Goal: Check status: Check status

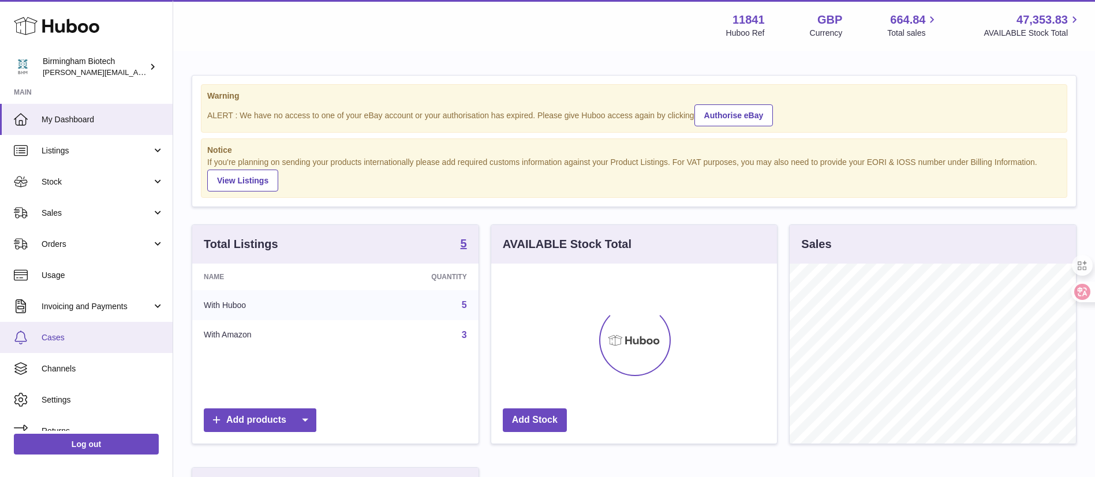
scroll to position [180, 291]
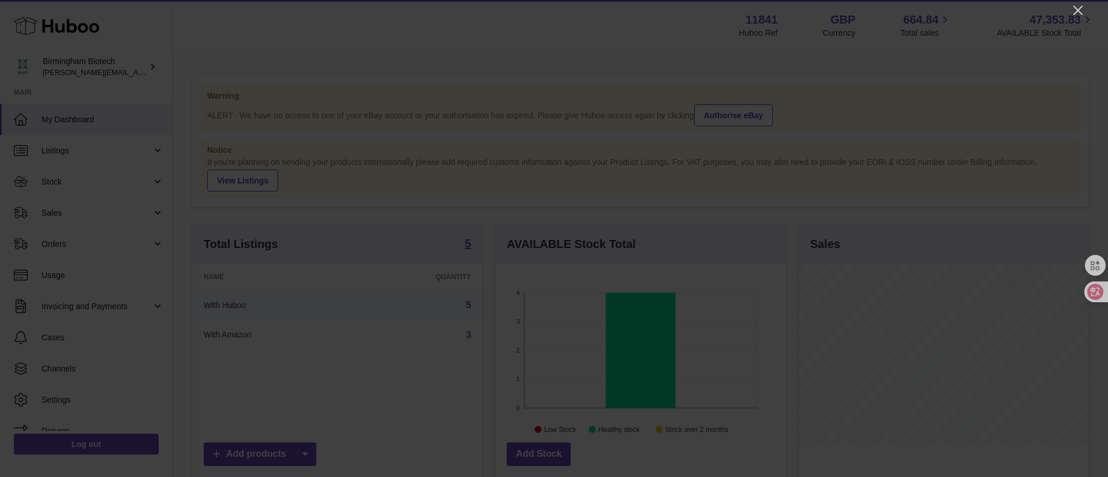
click at [1069, 2] on div at bounding box center [554, 238] width 1108 height 477
click at [1074, 6] on icon "Close" at bounding box center [1078, 10] width 14 height 14
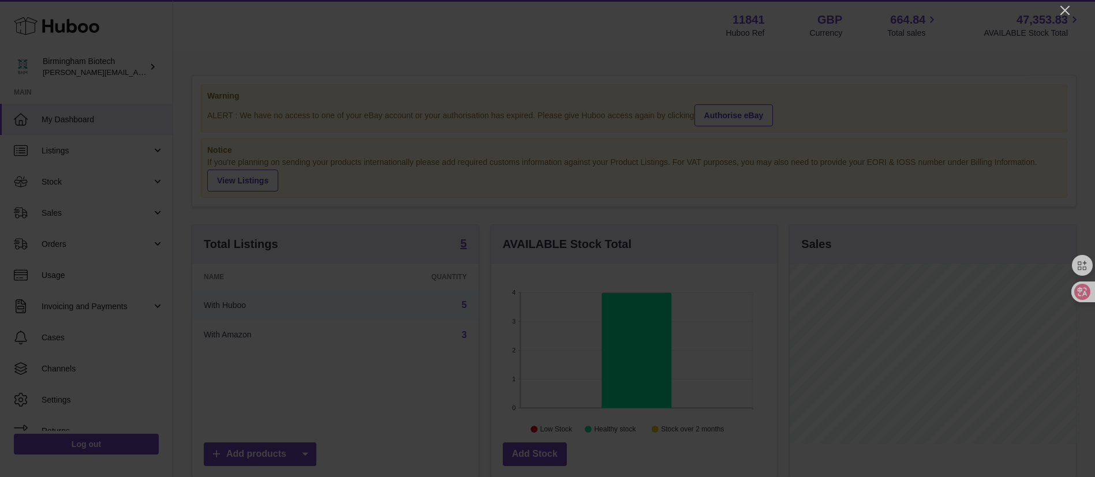
scroll to position [576799, 576693]
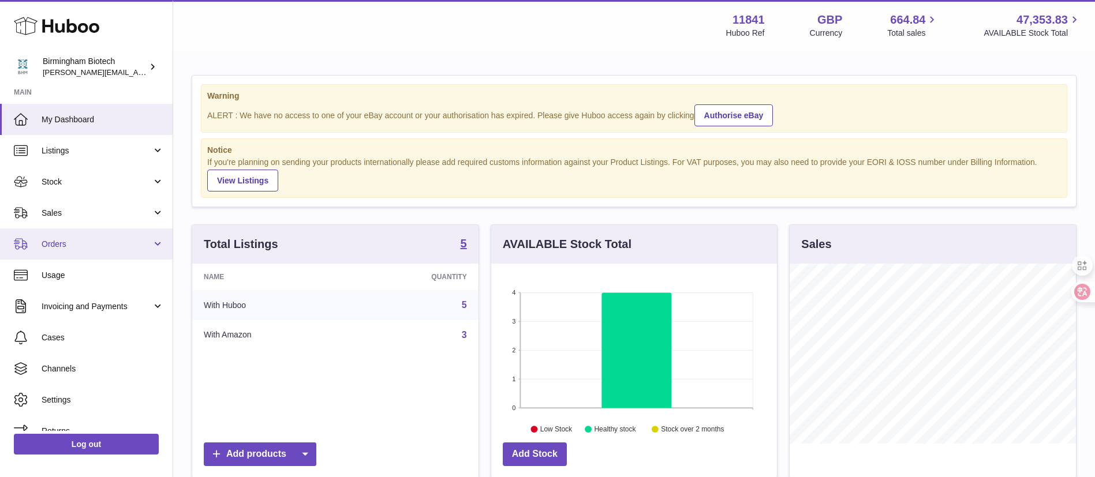
click at [64, 249] on span "Orders" at bounding box center [97, 244] width 110 height 11
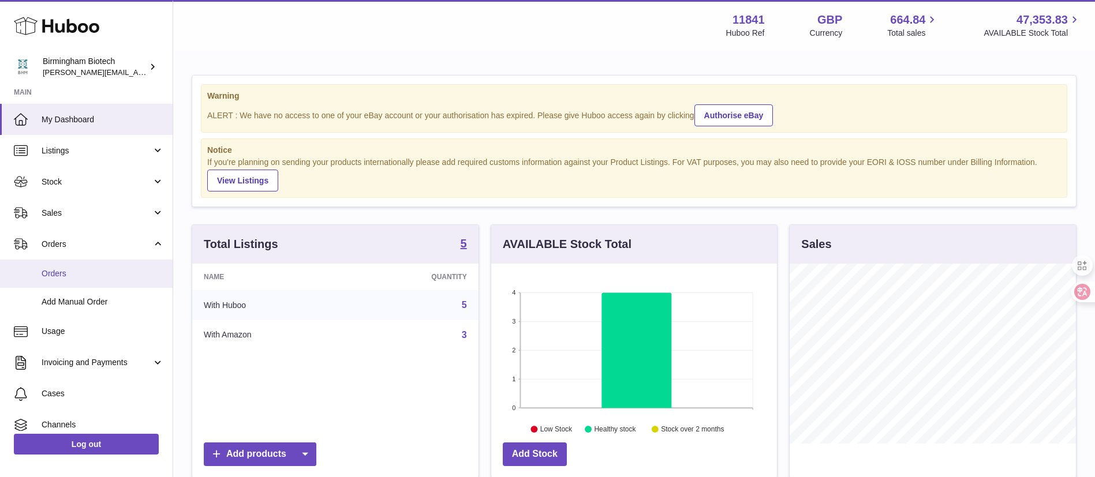
click at [71, 276] on span "Orders" at bounding box center [103, 273] width 122 height 11
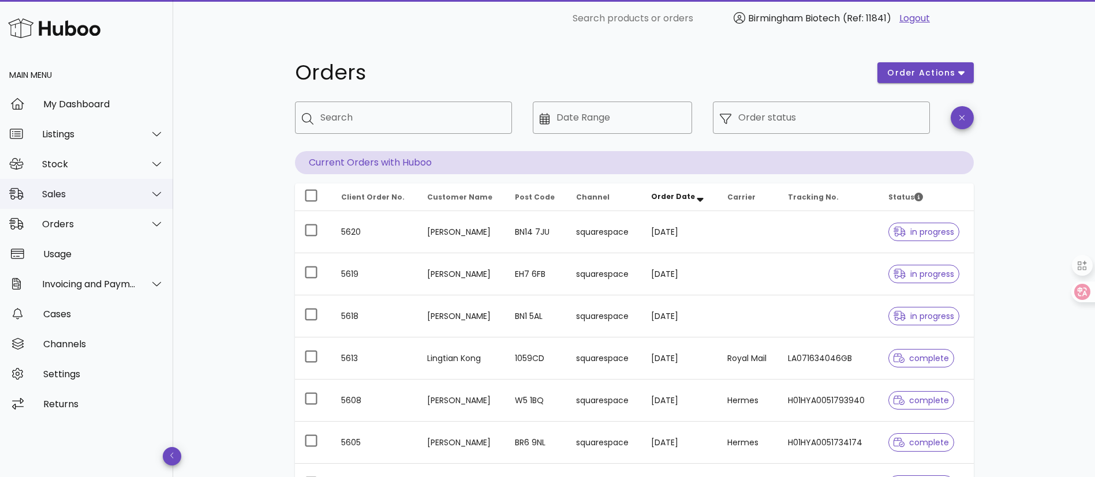
click at [97, 195] on div "Sales" at bounding box center [89, 194] width 94 height 11
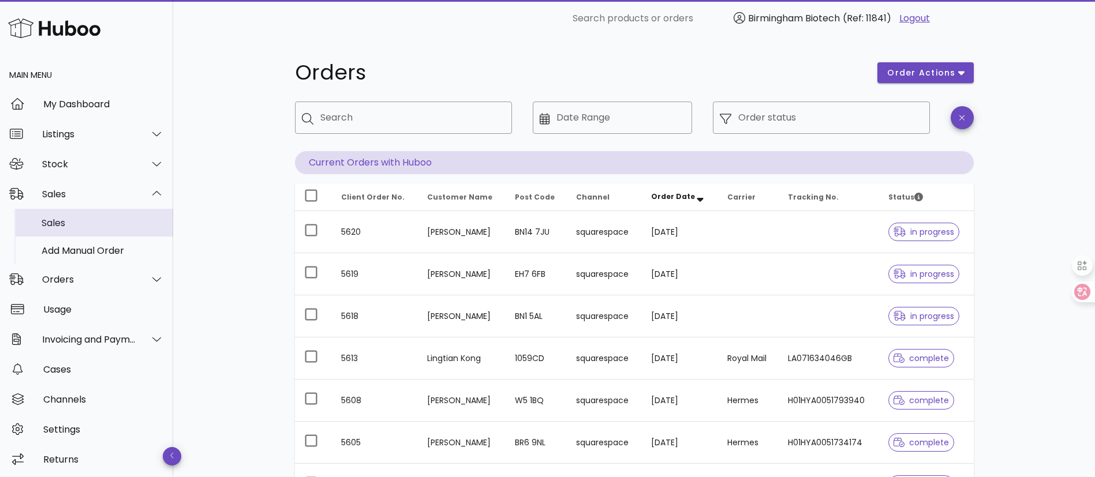
click at [89, 234] on div "Sales" at bounding box center [103, 223] width 122 height 25
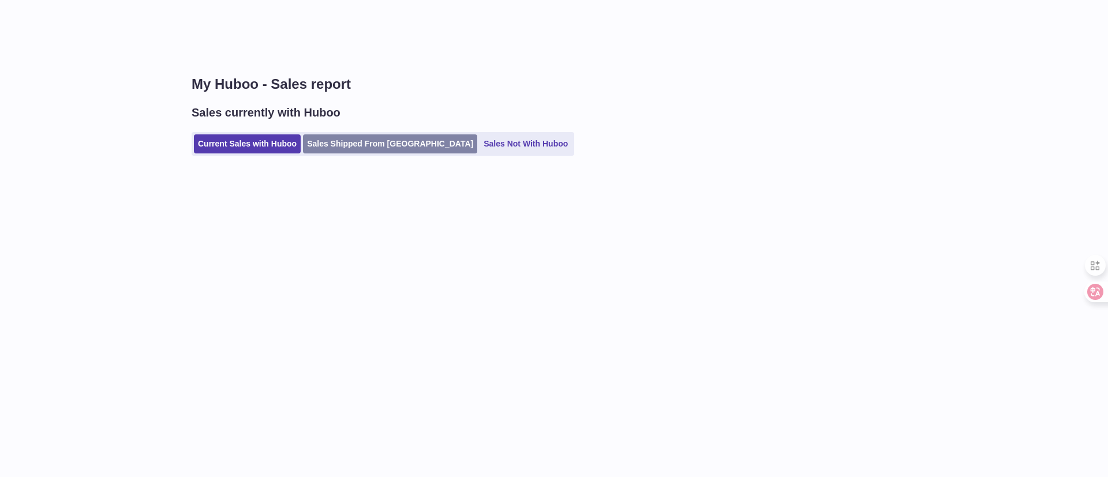
click at [372, 136] on link "Sales Shipped From [GEOGRAPHIC_DATA]" at bounding box center [390, 143] width 174 height 19
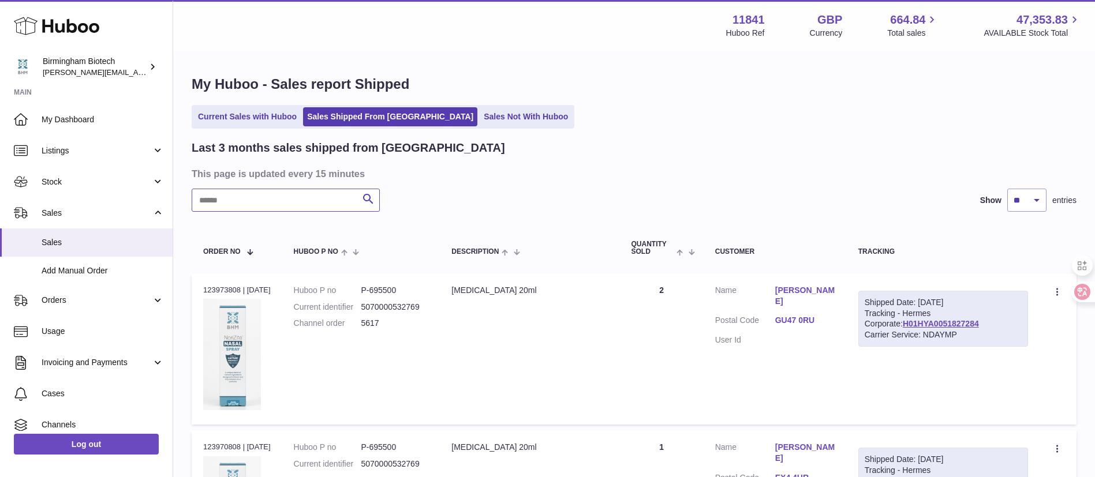
click at [306, 198] on input "text" at bounding box center [286, 200] width 188 height 23
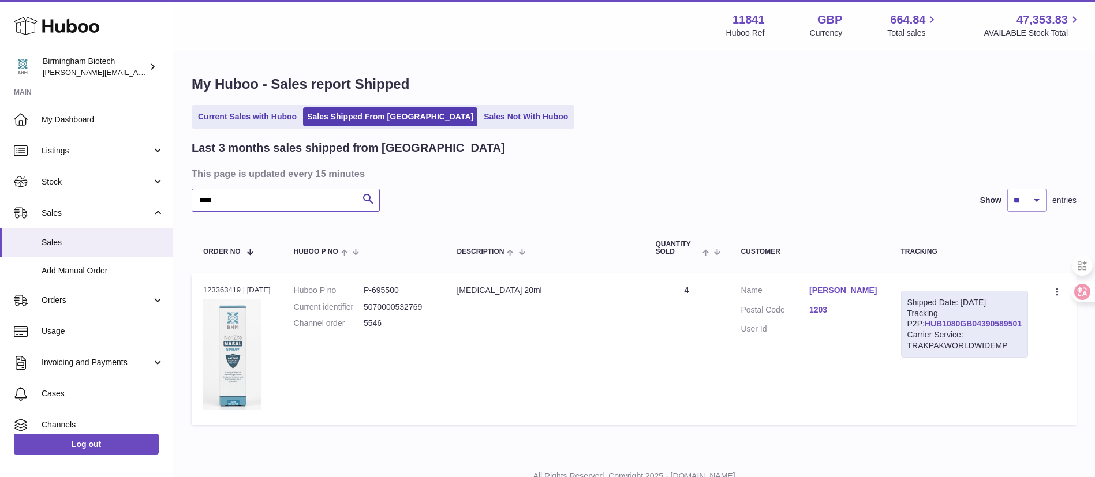
type input "****"
click at [964, 328] on link "HUB1080GB04390589501" at bounding box center [972, 323] width 97 height 9
click at [267, 123] on link "Current Sales with Huboo" at bounding box center [247, 116] width 107 height 19
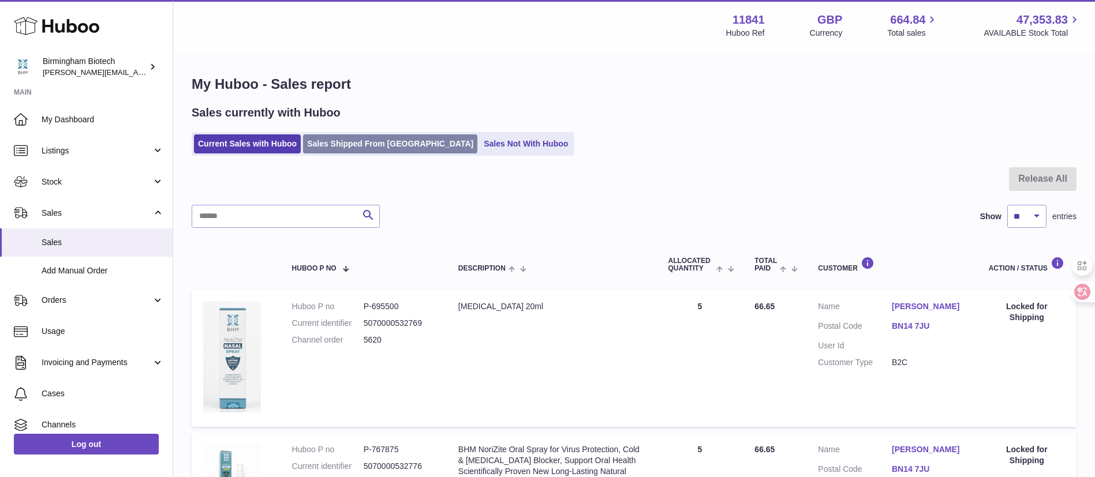
click at [390, 145] on link "Sales Shipped From [GEOGRAPHIC_DATA]" at bounding box center [390, 143] width 174 height 19
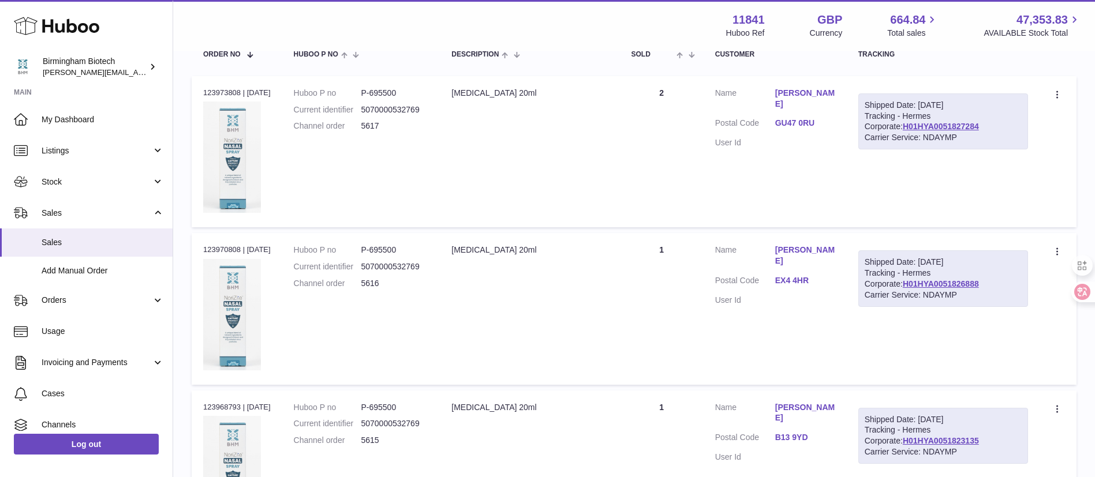
scroll to position [87, 0]
